Goal: Complete application form

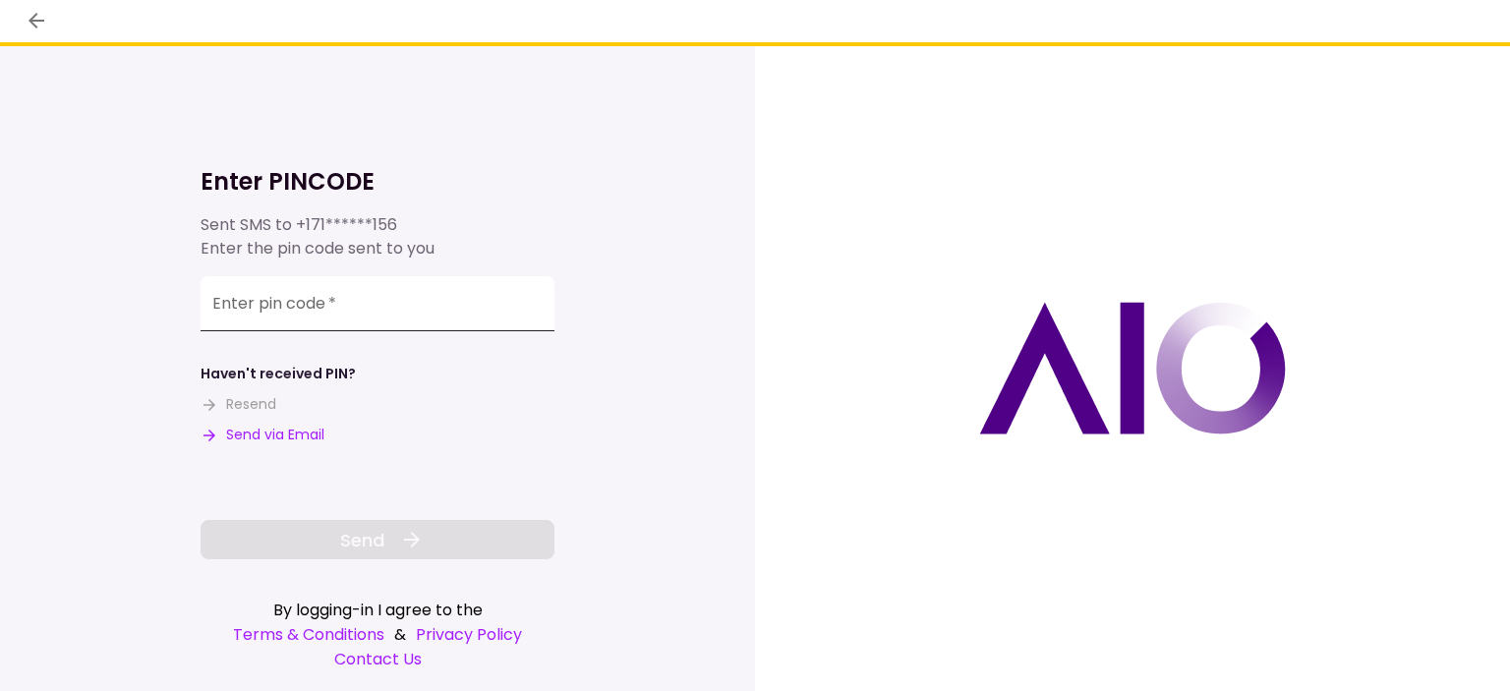
click at [389, 320] on input "Enter pin code   *" at bounding box center [378, 303] width 354 height 55
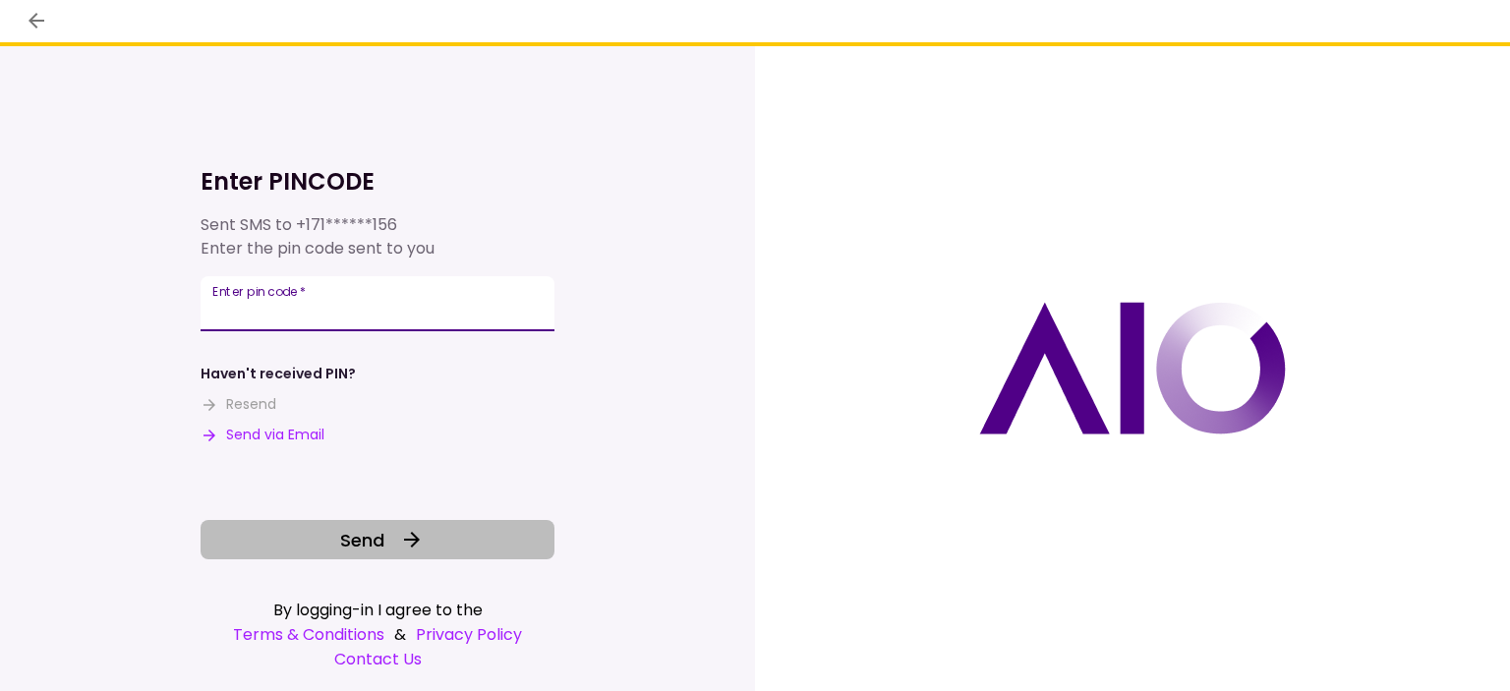
type input "******"
click at [452, 546] on button "Send" at bounding box center [378, 539] width 354 height 39
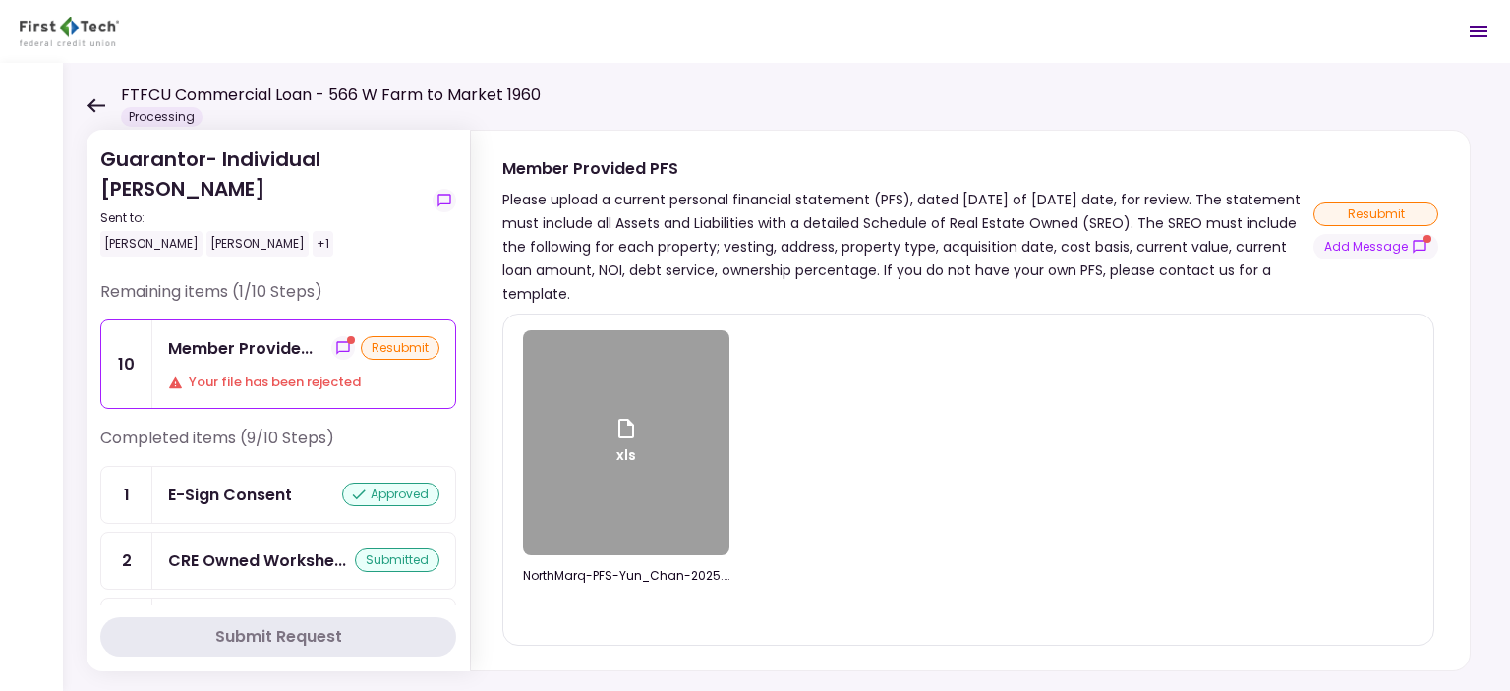
click at [817, 142] on section "Member Provided PFS Please upload a current personal financial statement (PFS),…" at bounding box center [970, 218] width 999 height 175
click at [290, 351] on div "Member Provide..." at bounding box center [240, 348] width 144 height 25
click at [59, 39] on img at bounding box center [69, 31] width 99 height 29
click at [64, 19] on img at bounding box center [69, 31] width 99 height 29
